Goal: Check status

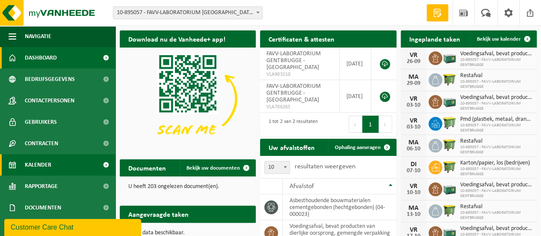
click at [50, 162] on span "Kalender" at bounding box center [38, 164] width 27 height 21
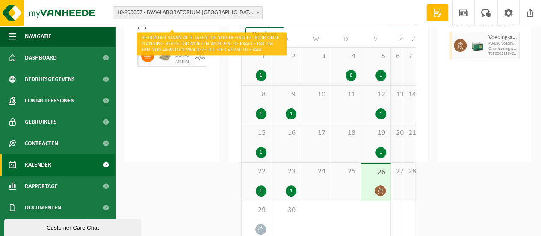
scroll to position [94, 0]
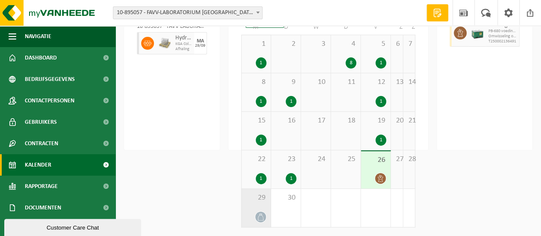
click at [246, 201] on span "29" at bounding box center [256, 197] width 21 height 9
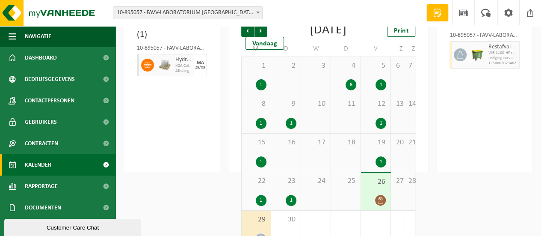
scroll to position [0, 0]
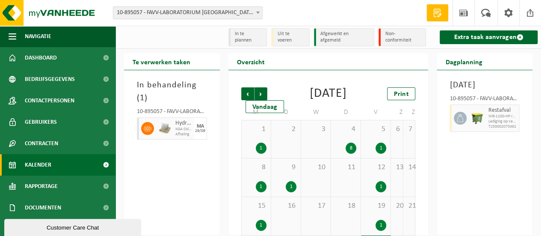
click at [151, 125] on span at bounding box center [147, 128] width 13 height 13
